Goal: Information Seeking & Learning: Learn about a topic

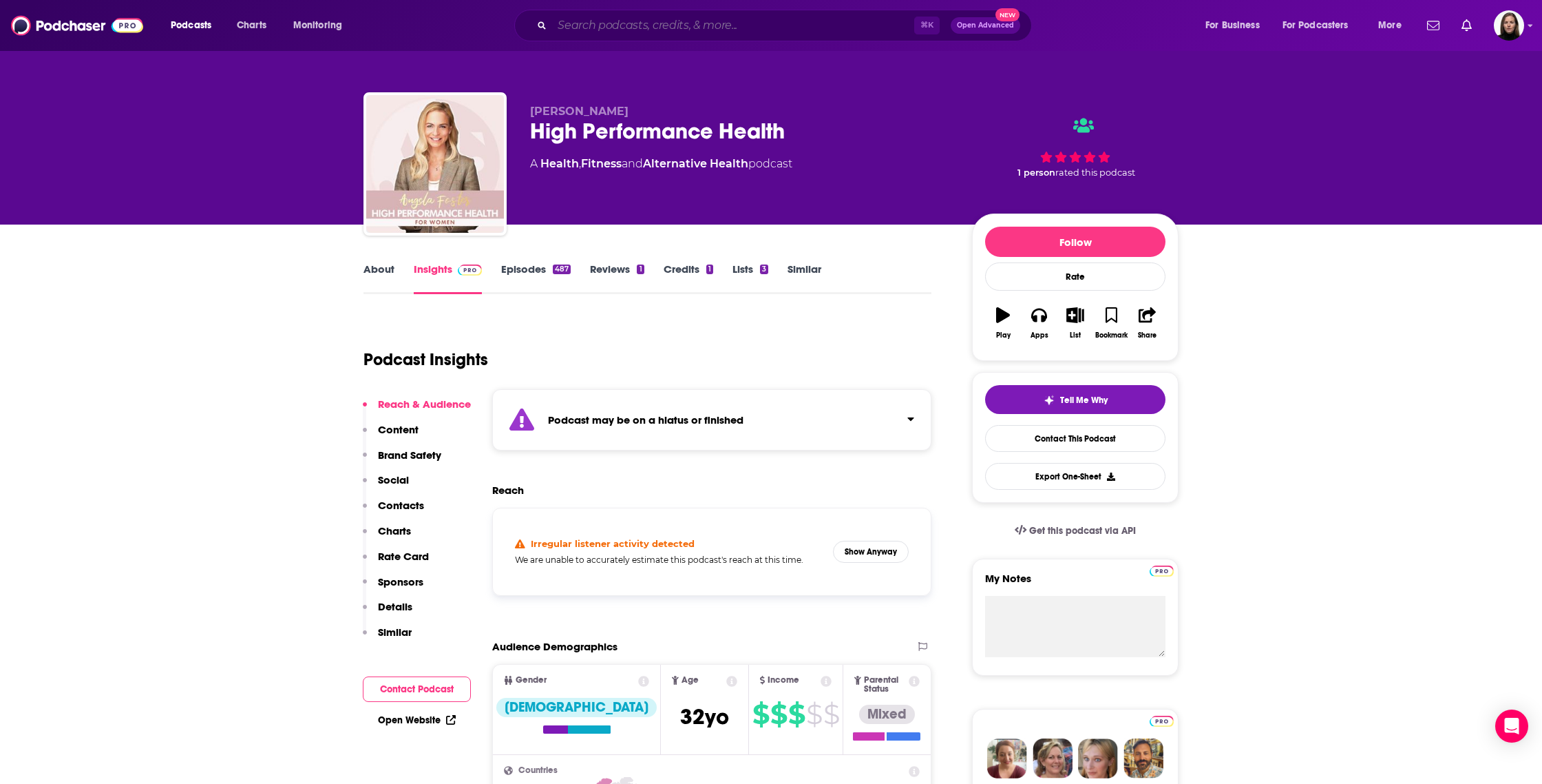
click at [593, 25] on input "Search podcasts, credits, & more..." at bounding box center [734, 25] width 363 height 22
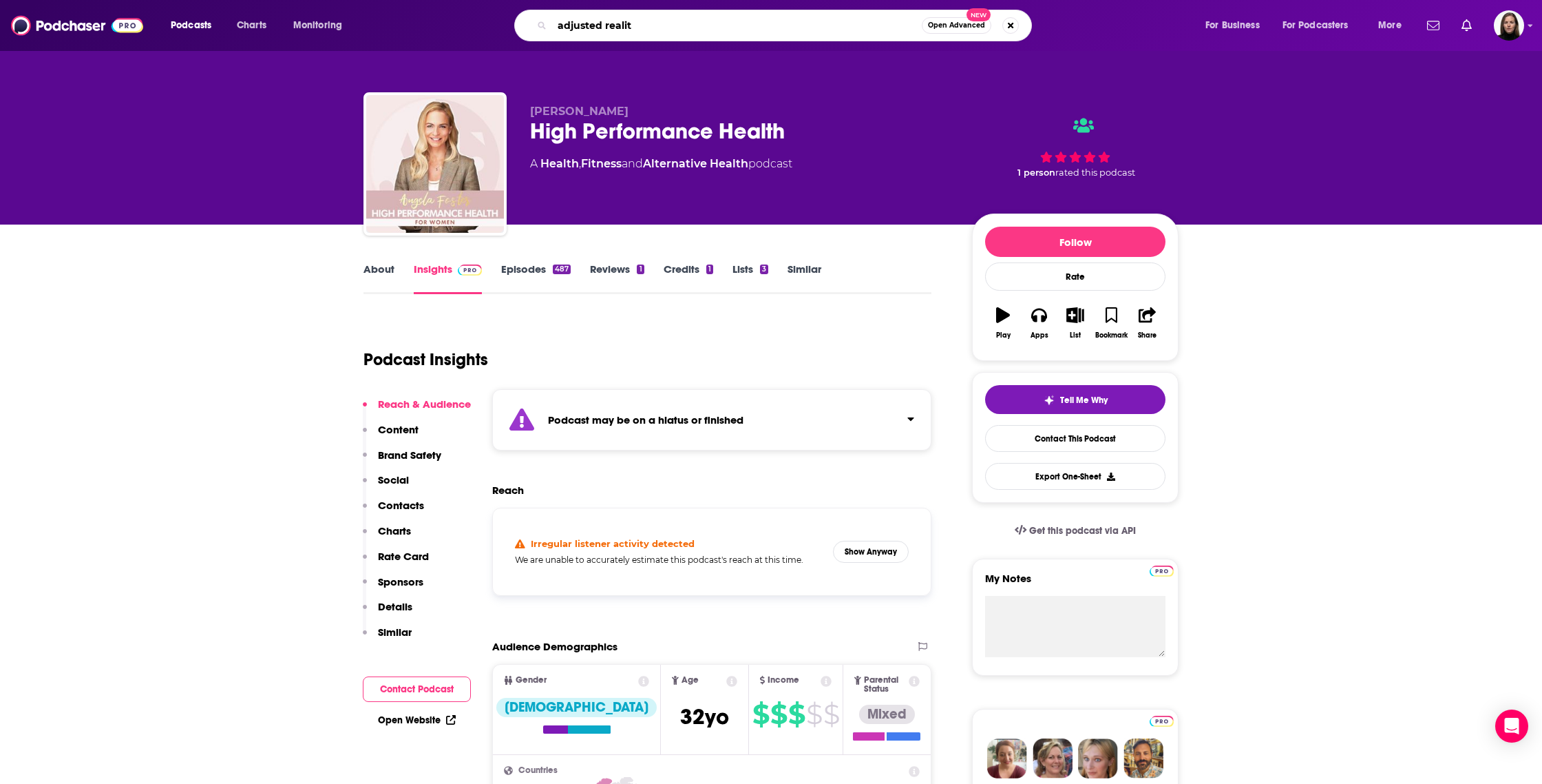
type input "adjusted reality"
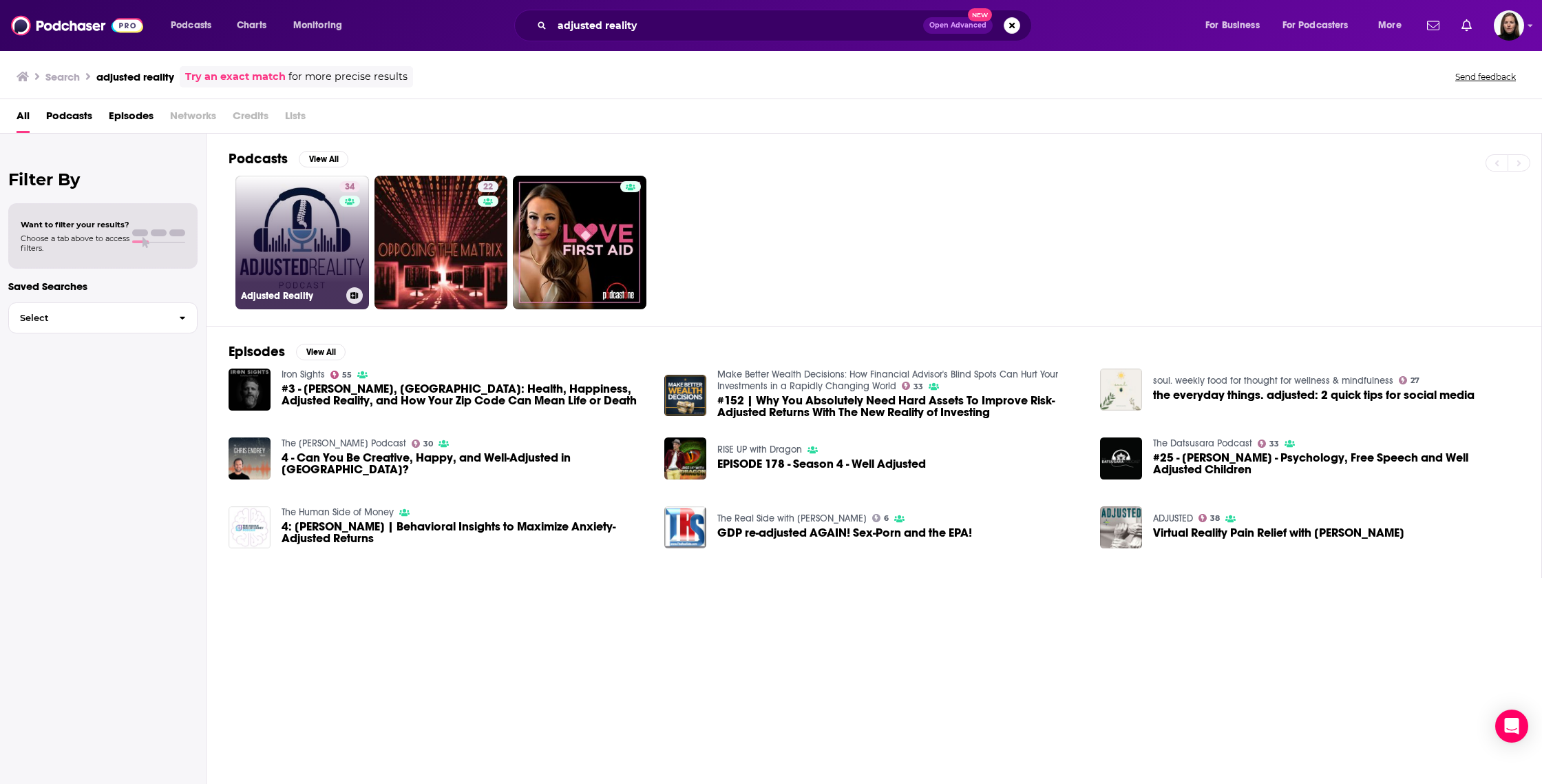
click at [278, 255] on link "34 Adjusted Reality" at bounding box center [302, 242] width 134 height 134
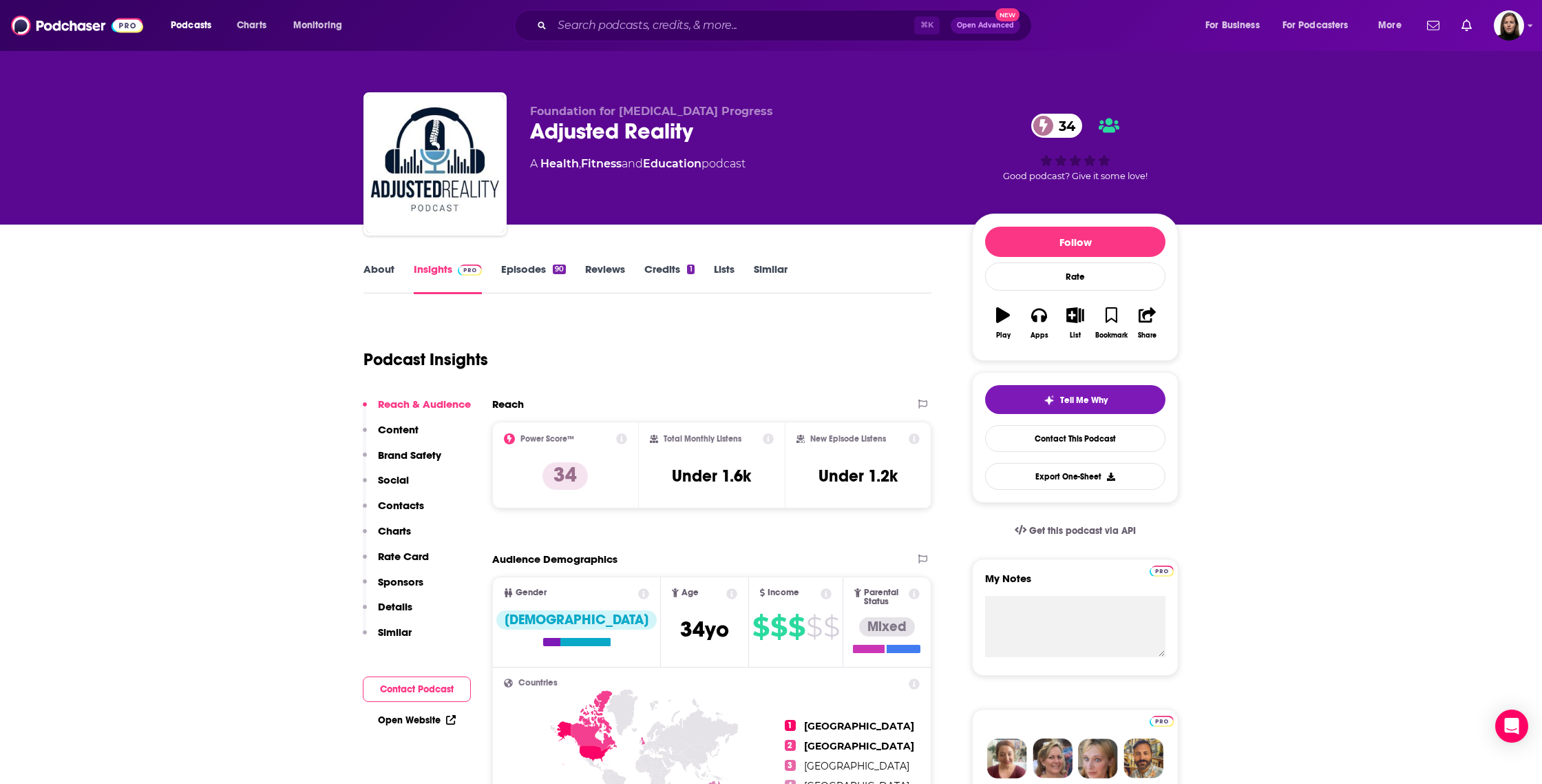
click at [389, 423] on p "Content" at bounding box center [398, 429] width 41 height 14
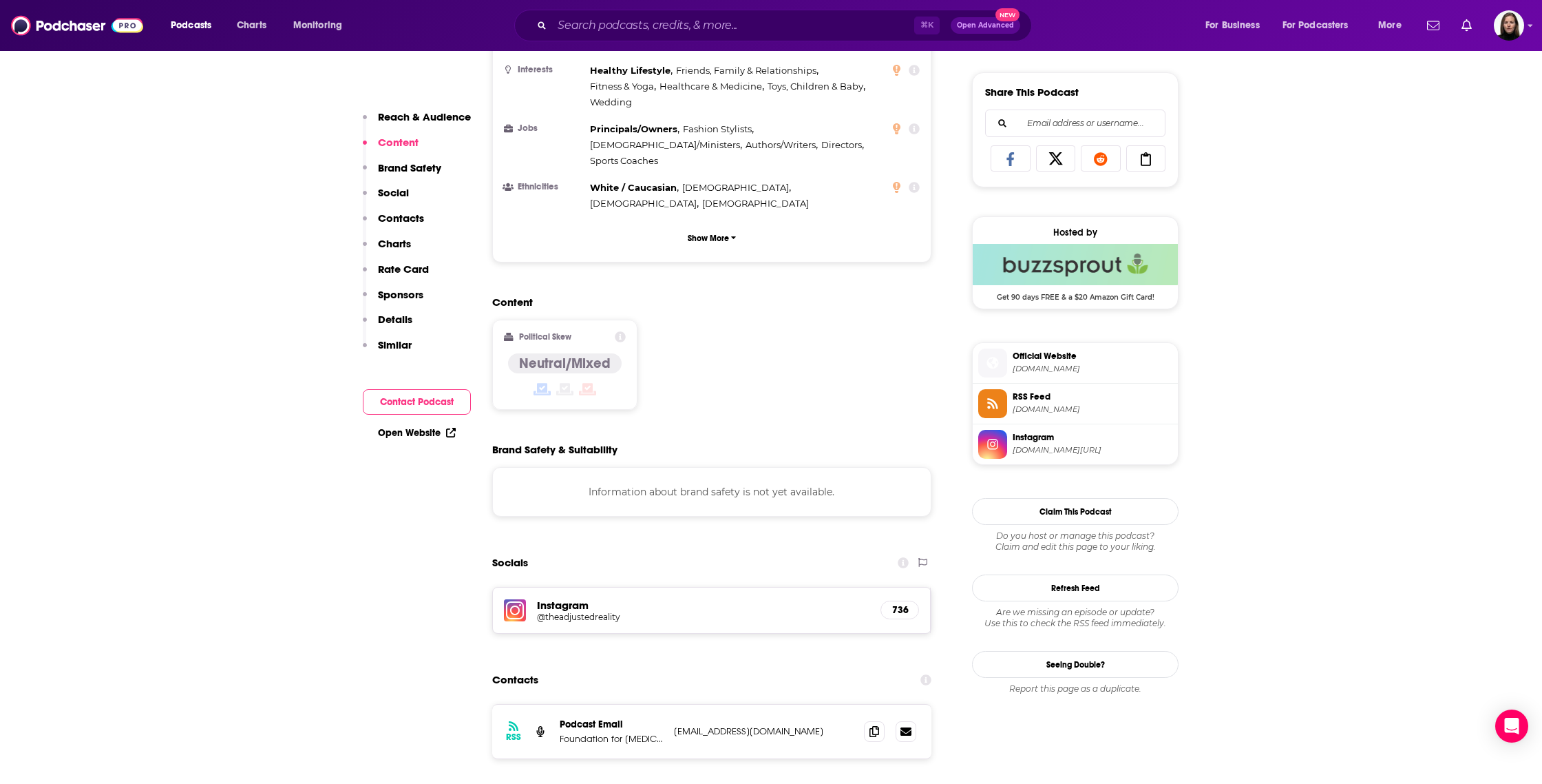
scroll to position [892, 0]
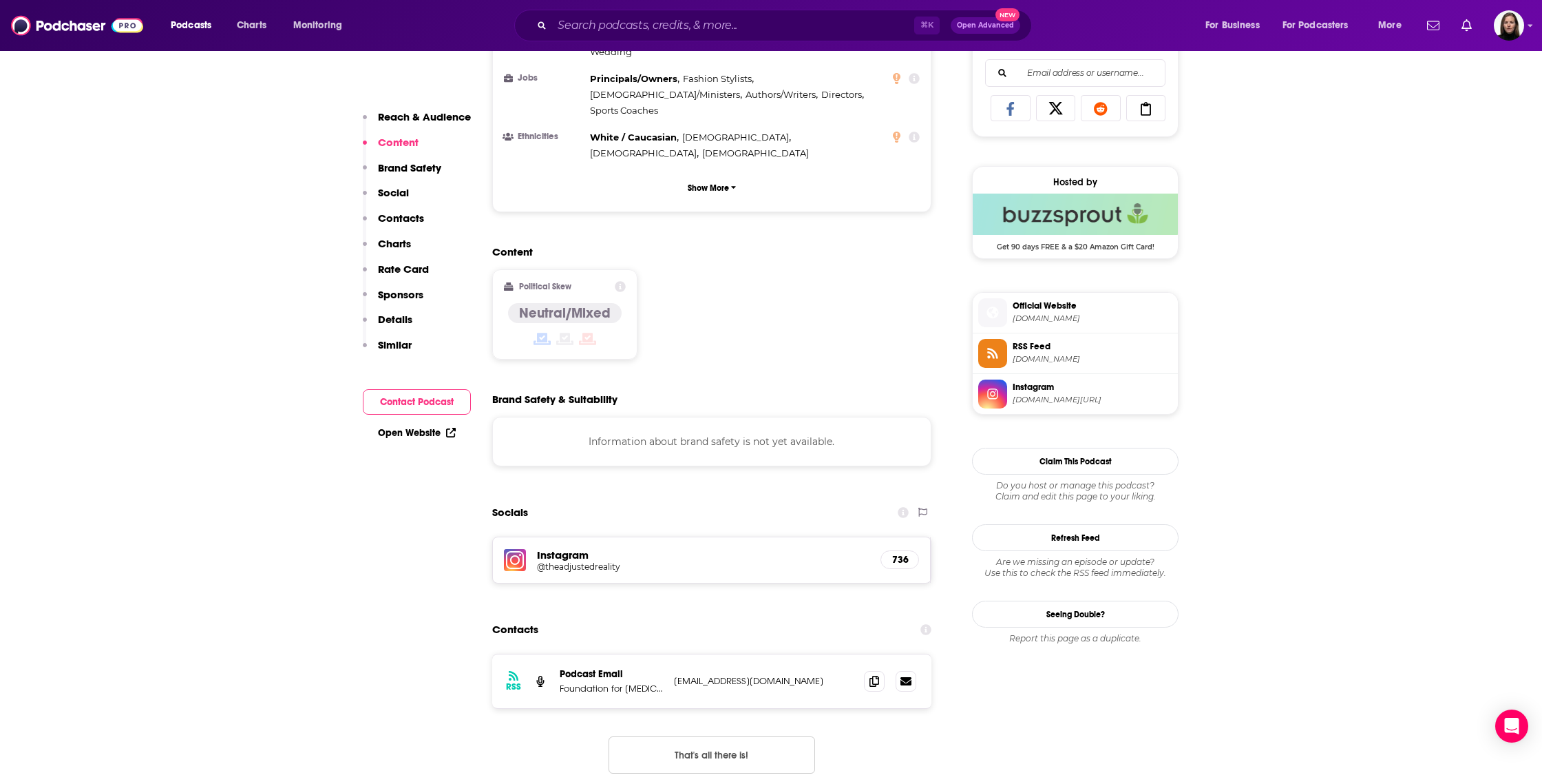
click at [553, 548] on h5 "Instagram" at bounding box center [703, 554] width 333 height 14
click at [522, 549] on img at bounding box center [515, 559] width 22 height 22
click at [690, 20] on input "Search podcasts, credits, & more..." at bounding box center [734, 25] width 363 height 22
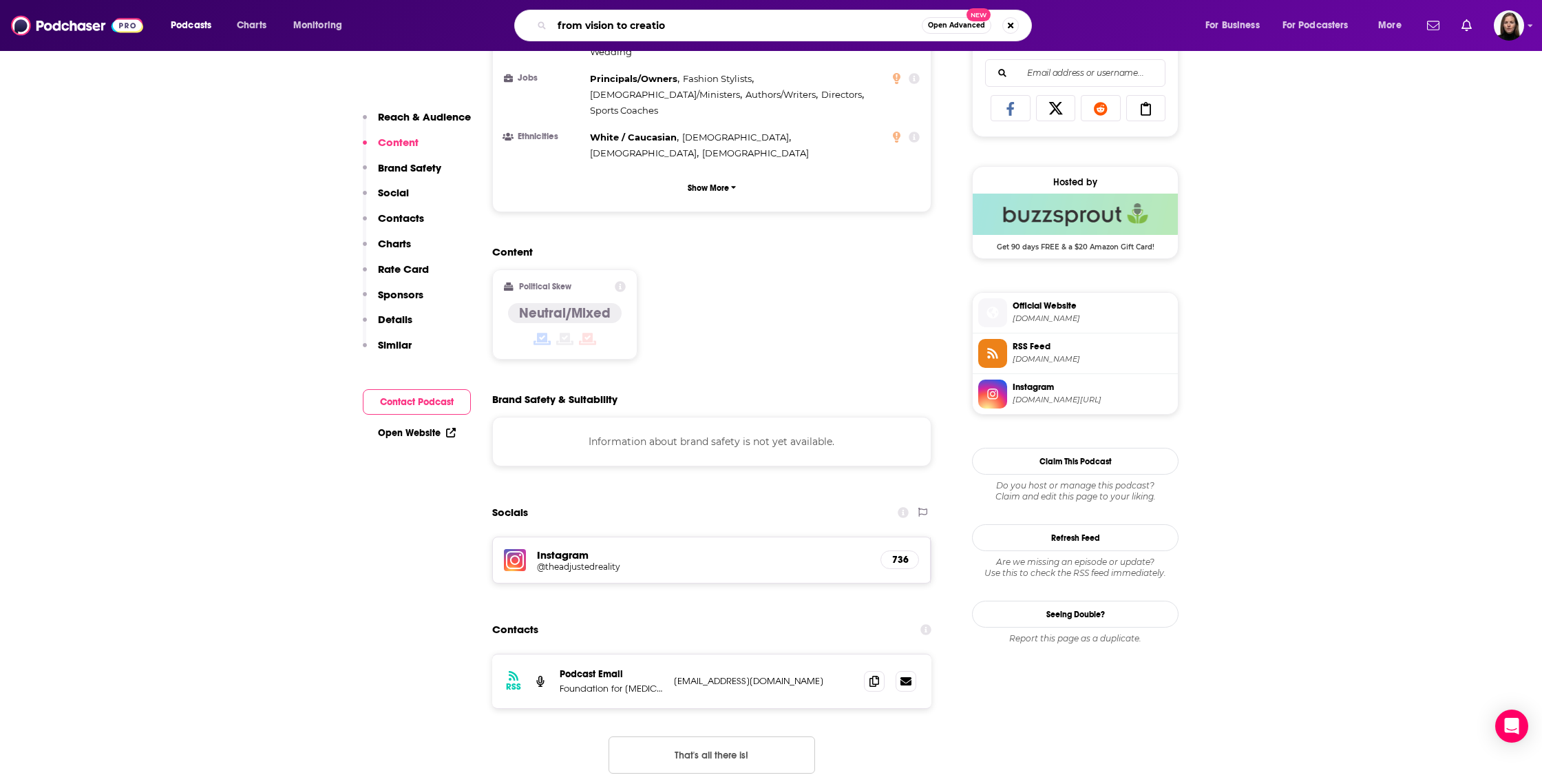
type input "from vision to creation"
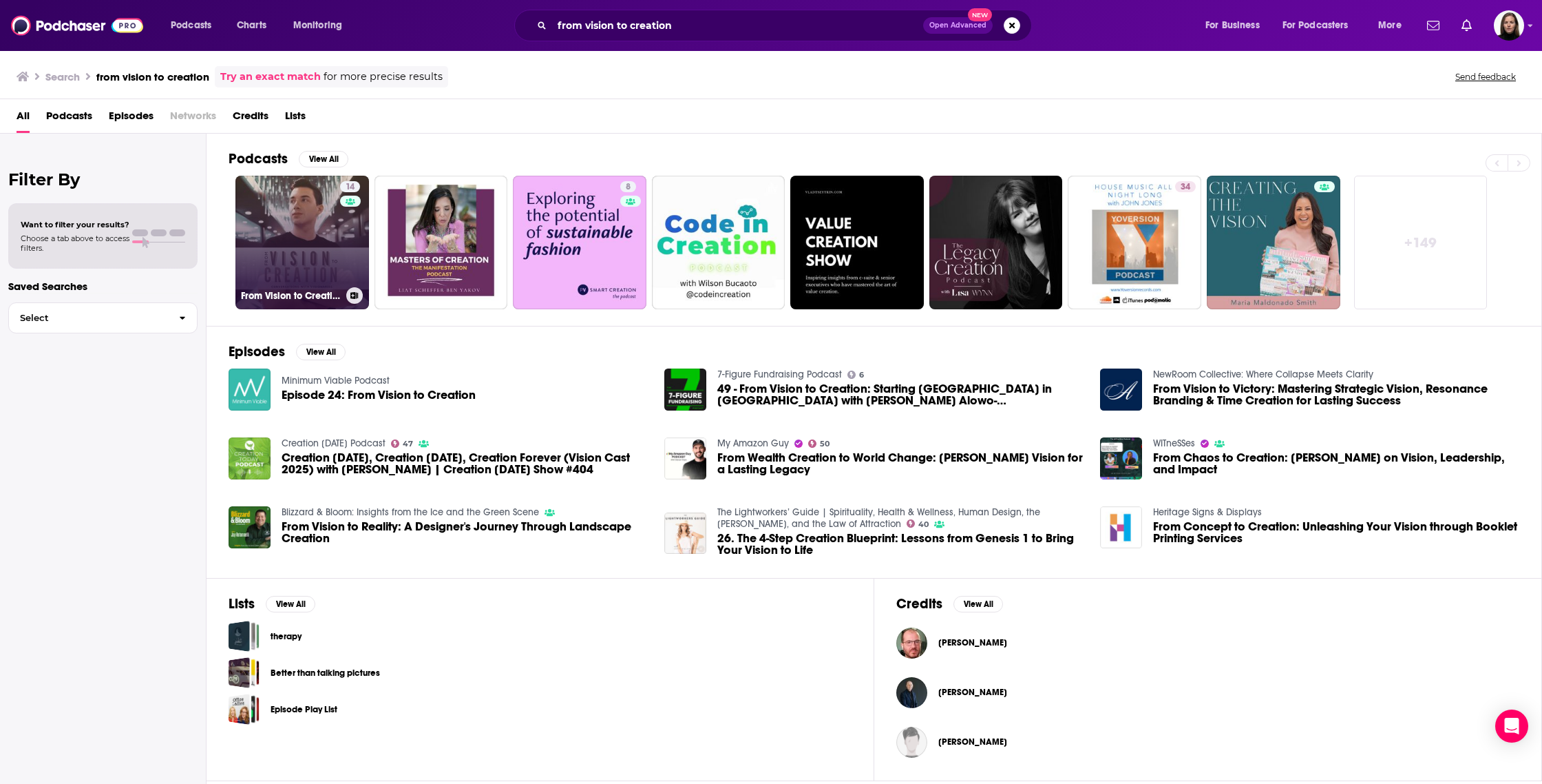
click at [288, 255] on link "14 From Vision to Creation" at bounding box center [302, 242] width 134 height 134
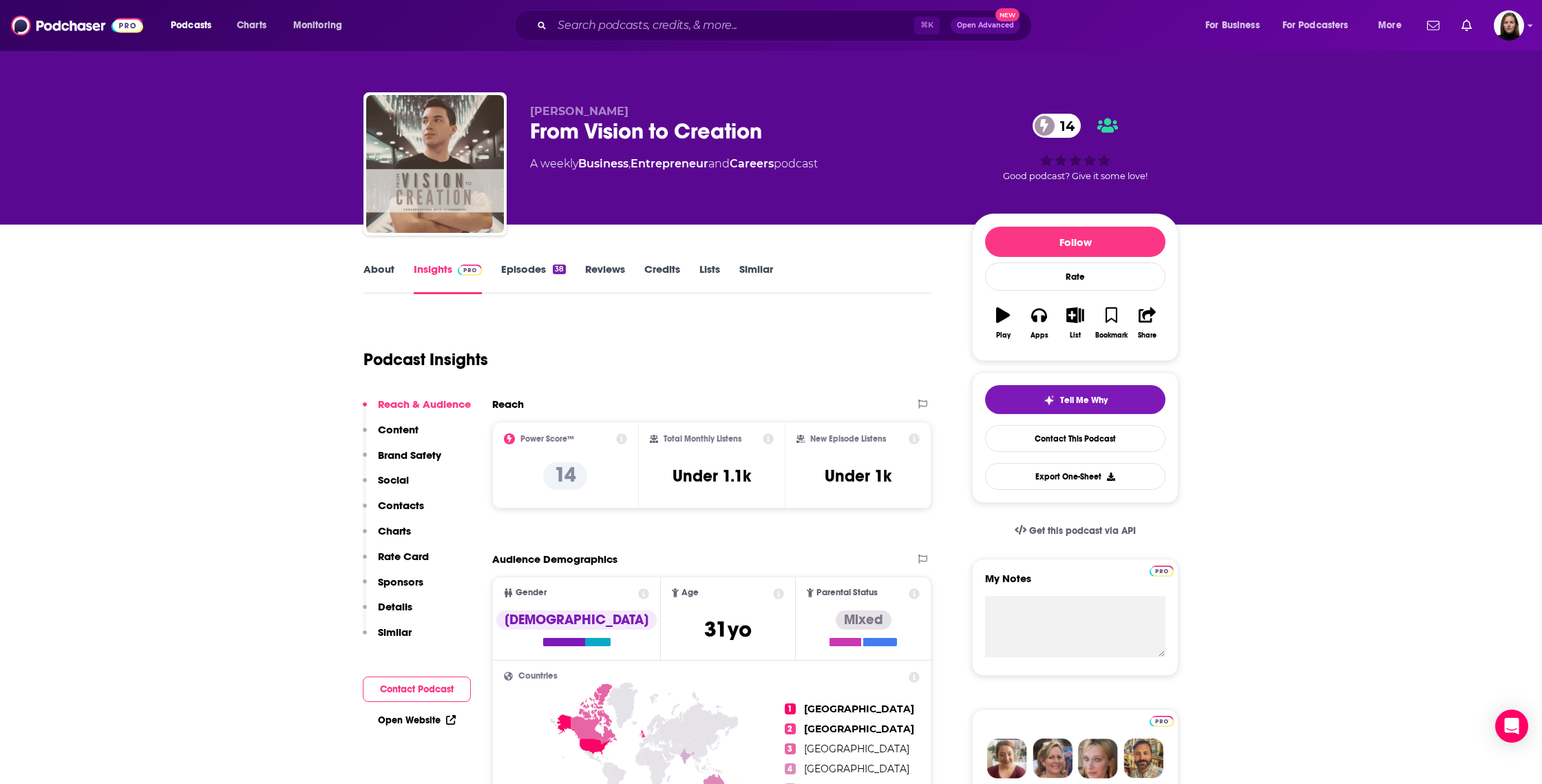
click at [623, 442] on icon at bounding box center [621, 438] width 11 height 11
click at [563, 476] on p "14" at bounding box center [565, 475] width 44 height 28
click at [529, 436] on h2 "Power Score™" at bounding box center [548, 439] width 54 height 10
click at [620, 438] on icon at bounding box center [621, 438] width 11 height 11
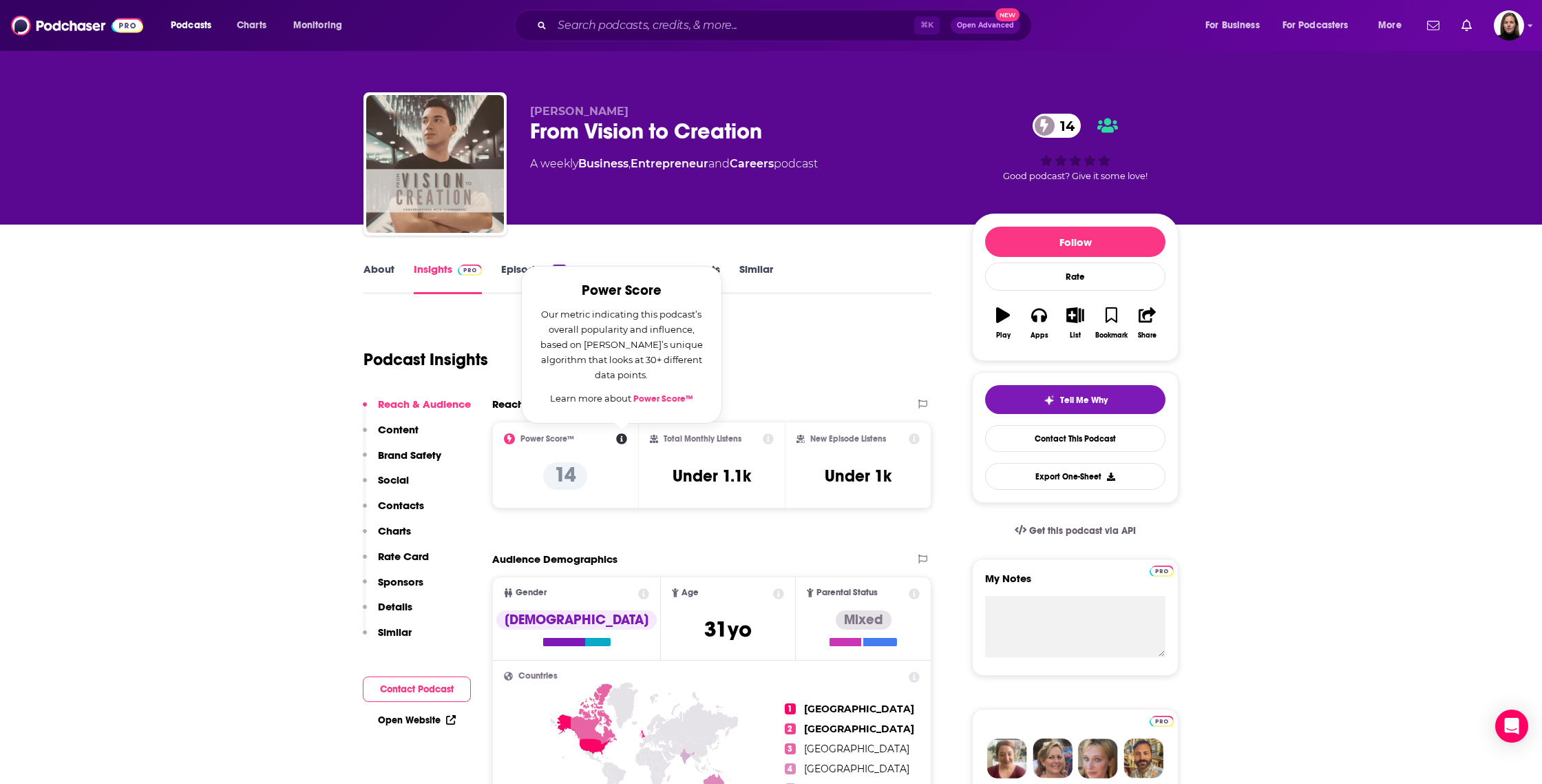
click at [659, 396] on link "Power Score™" at bounding box center [663, 398] width 60 height 11
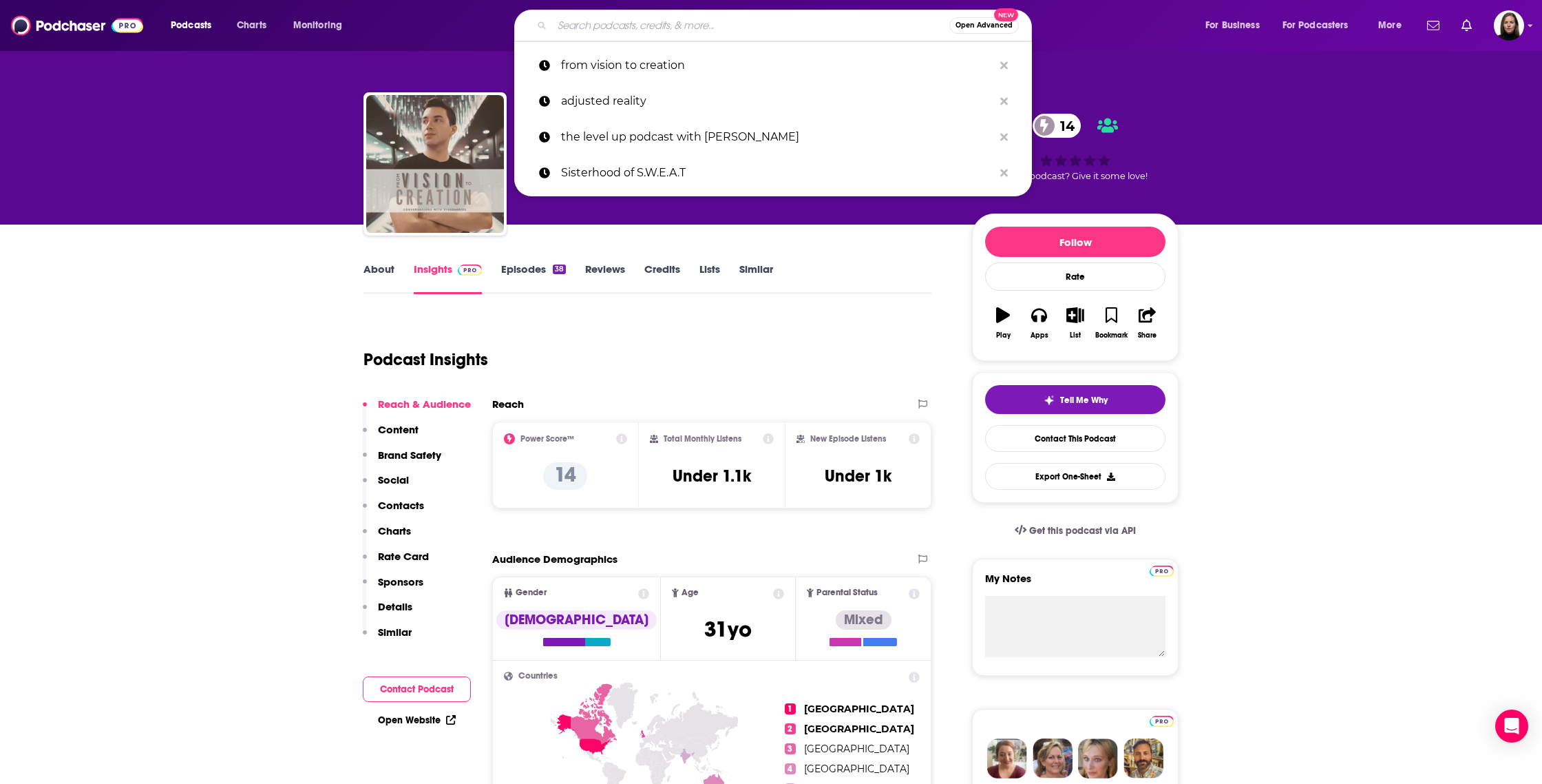
click at [649, 30] on input "Search podcasts, credits, & more..." at bounding box center [751, 25] width 397 height 22
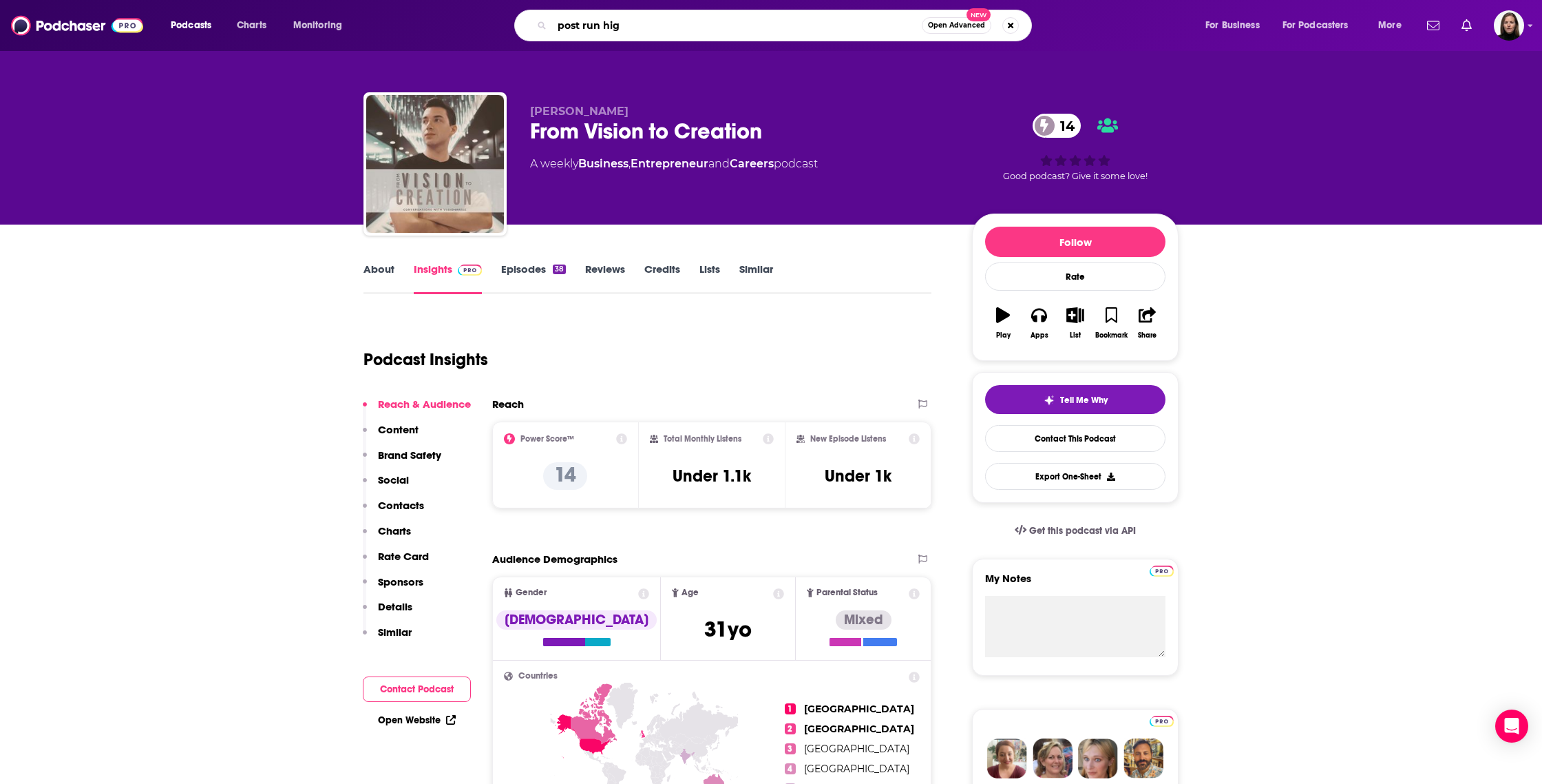
type input "post run high"
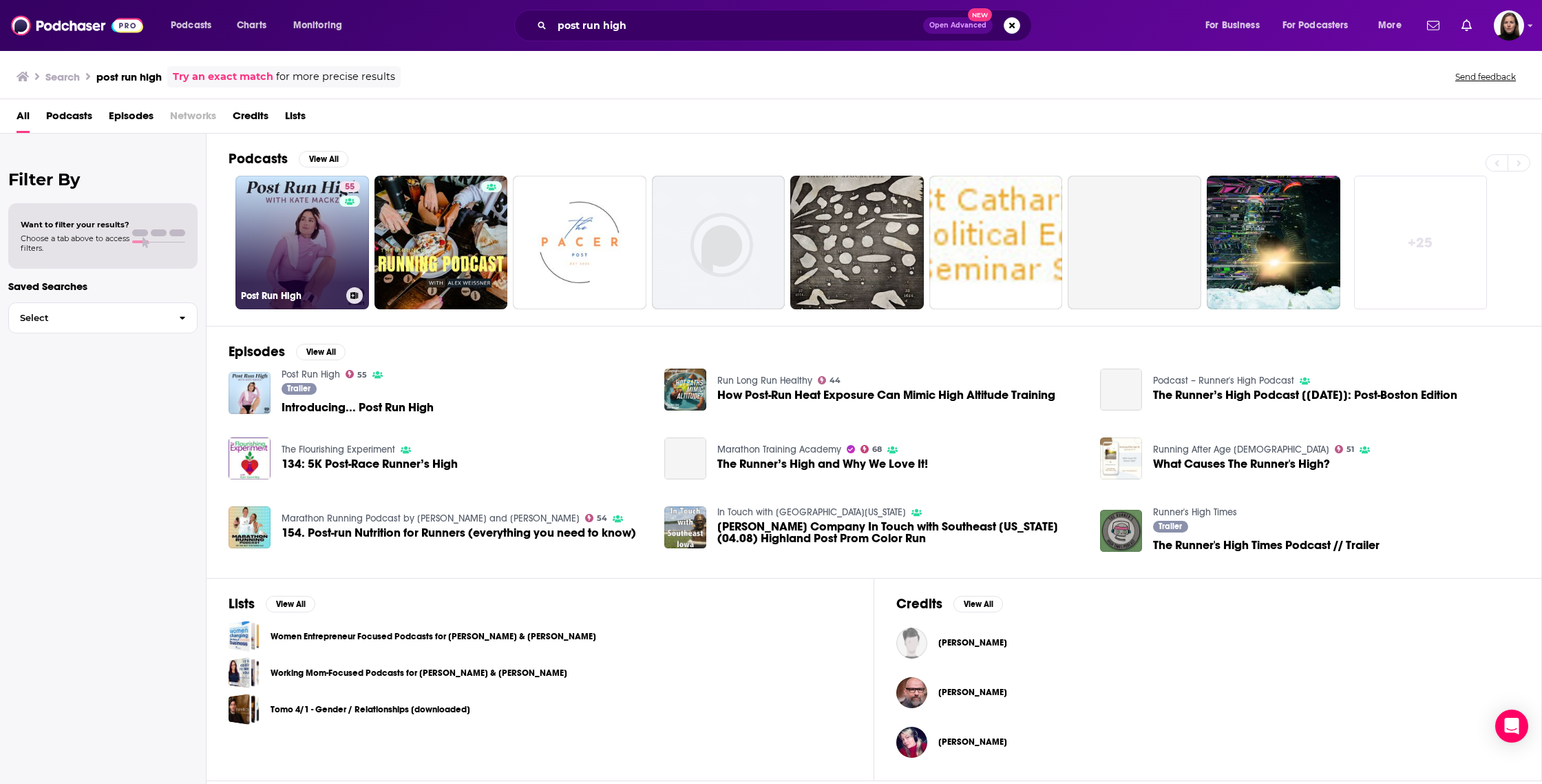
click at [287, 230] on link "55 Post Run High" at bounding box center [302, 242] width 134 height 134
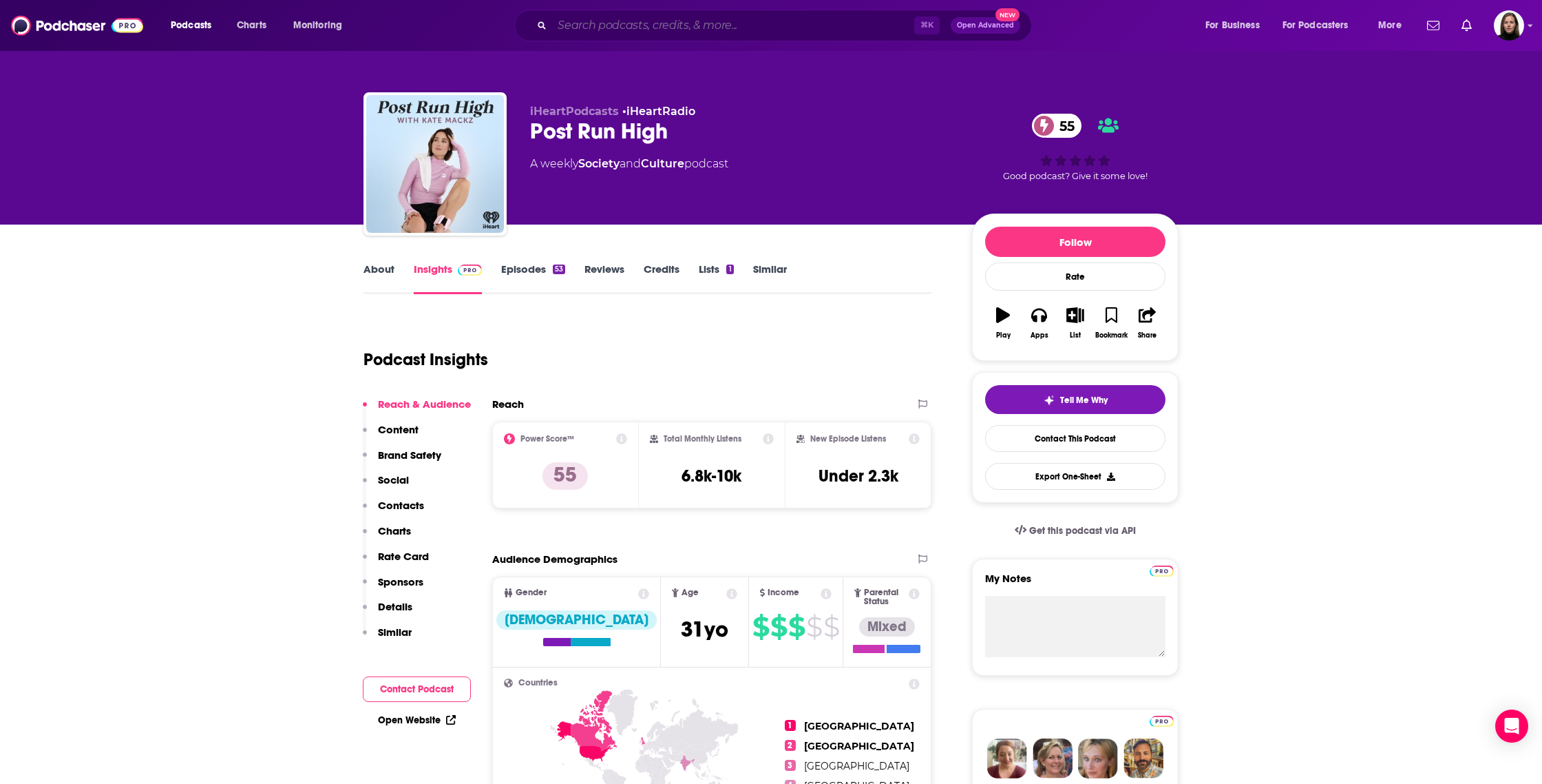
click at [779, 25] on input "Search podcasts, credits, & more..." at bounding box center [734, 25] width 363 height 22
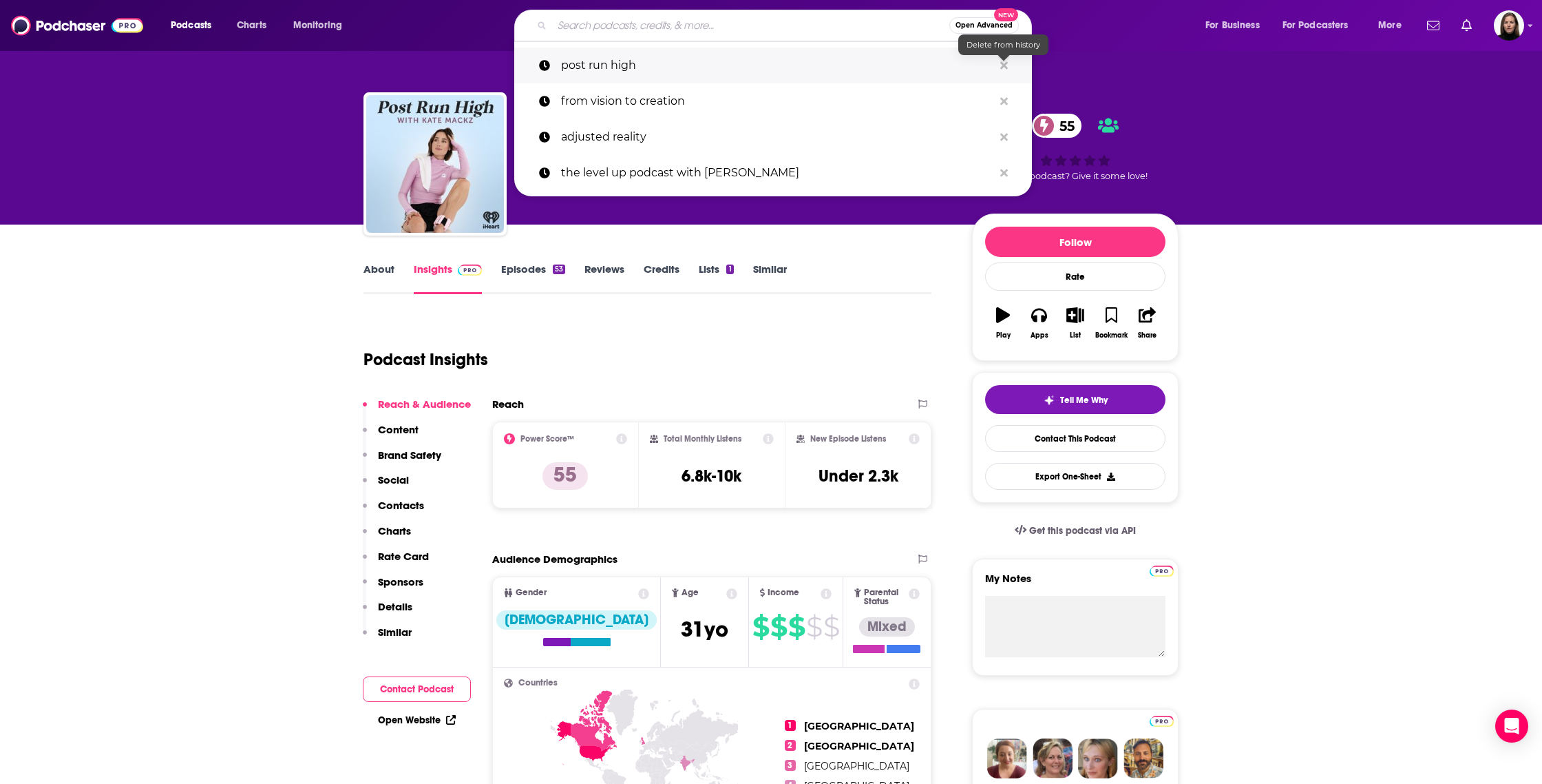
click at [1003, 68] on icon "Search podcasts, credits, & more..." at bounding box center [1004, 65] width 8 height 11
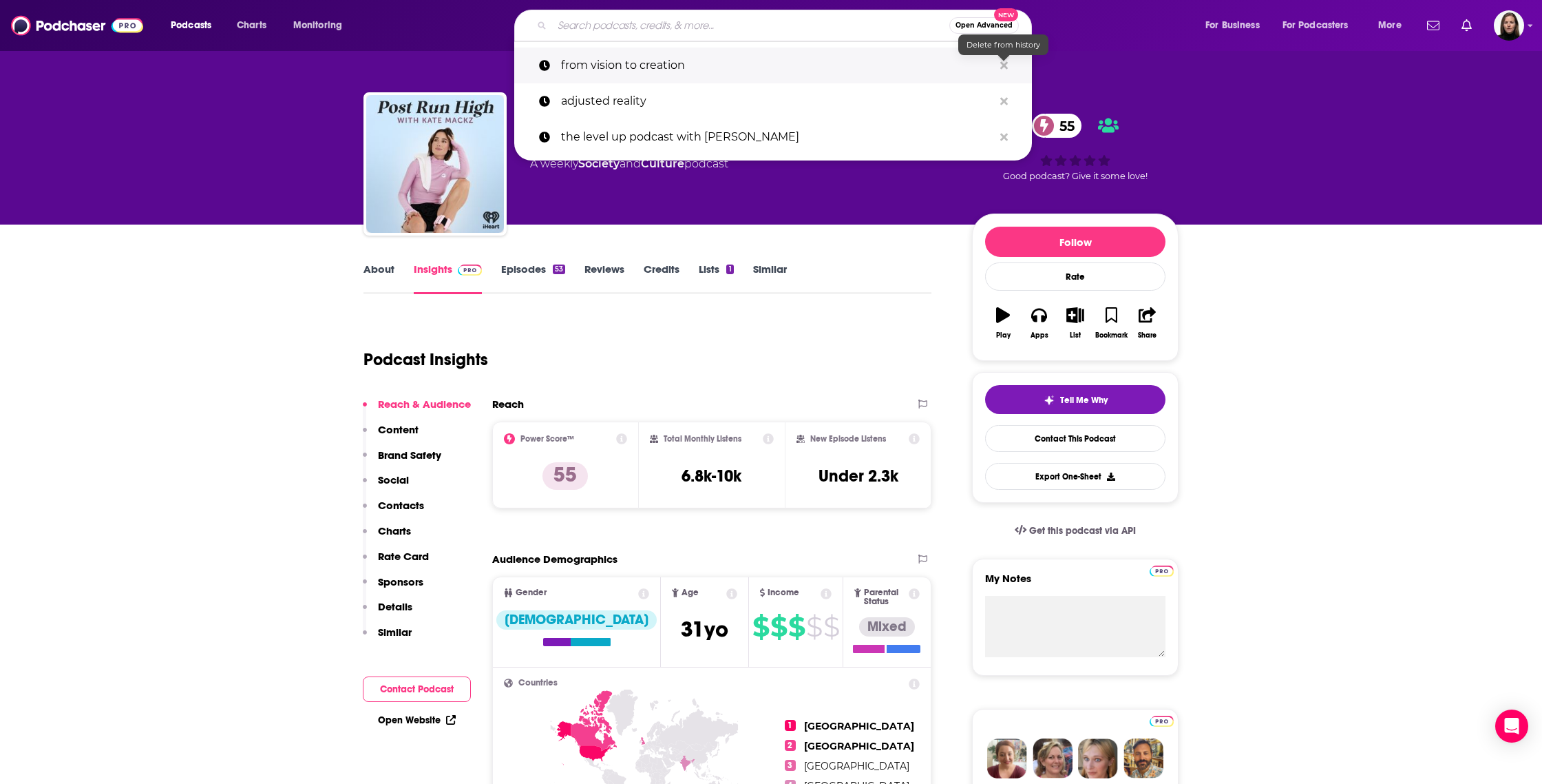
click at [1004, 68] on icon "Search podcasts, credits, & more..." at bounding box center [1004, 65] width 8 height 11
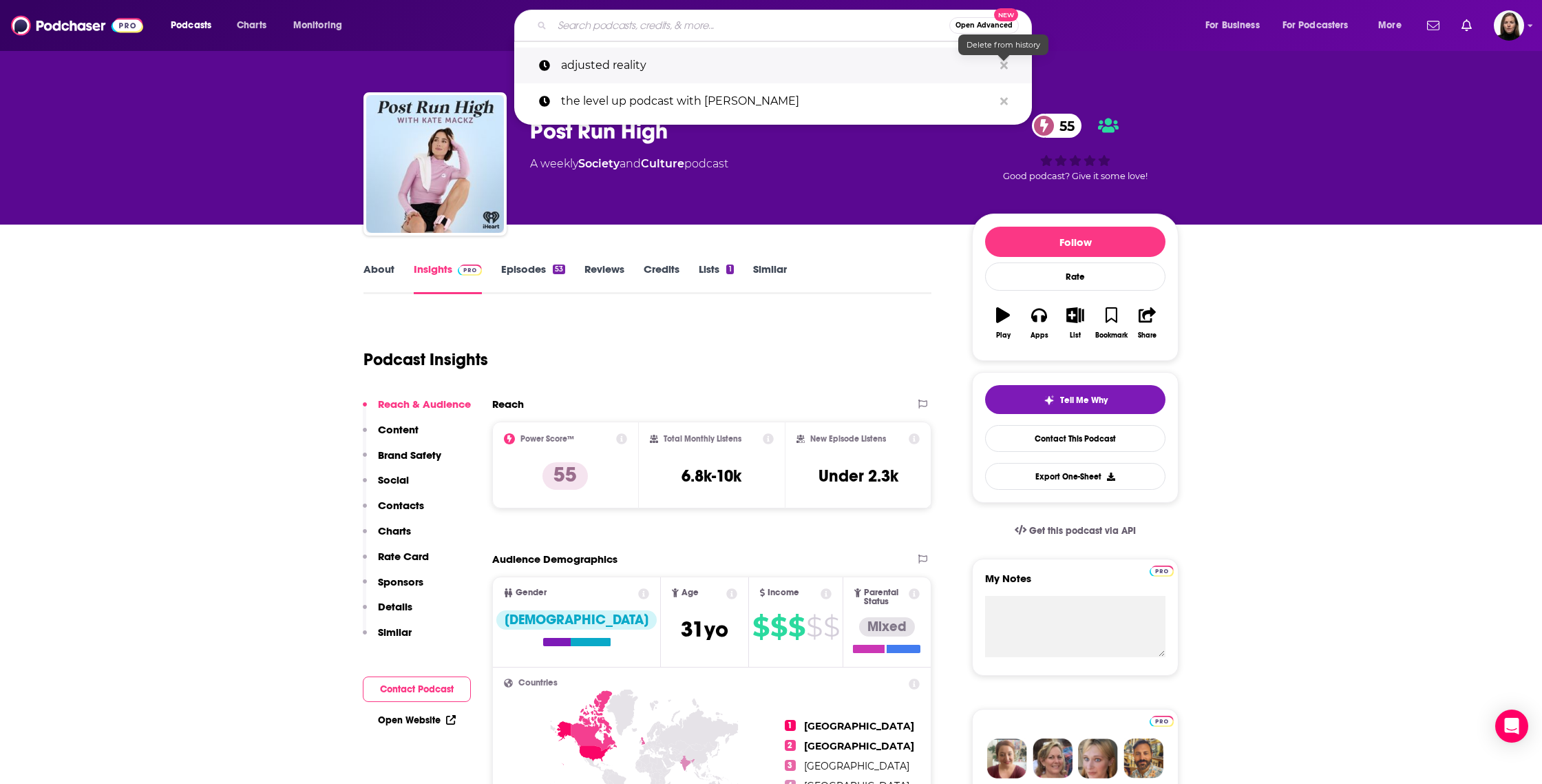
click at [1004, 68] on icon "Search podcasts, credits, & more..." at bounding box center [1004, 65] width 8 height 11
